Goal: Use online tool/utility: Utilize a website feature to perform a specific function

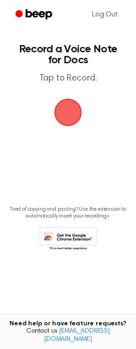
click at [74, 101] on span "button" at bounding box center [68, 112] width 51 height 51
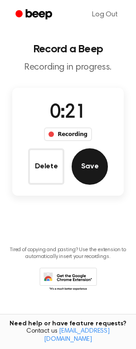
click at [94, 169] on button "Save" at bounding box center [90, 166] width 36 height 36
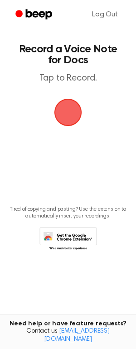
click at [65, 115] on span "button" at bounding box center [69, 113] width 30 height 30
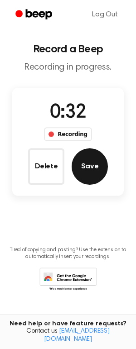
click at [92, 160] on button "Save" at bounding box center [90, 166] width 36 height 36
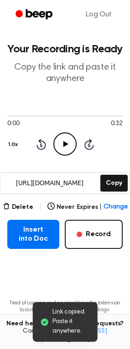
click at [74, 182] on input "[URL][DOMAIN_NAME]" at bounding box center [49, 183] width 98 height 20
click at [64, 144] on icon at bounding box center [65, 144] width 5 height 6
click at [64, 144] on icon "Pause Audio" at bounding box center [64, 143] width 23 height 23
